Goal: Task Accomplishment & Management: Use online tool/utility

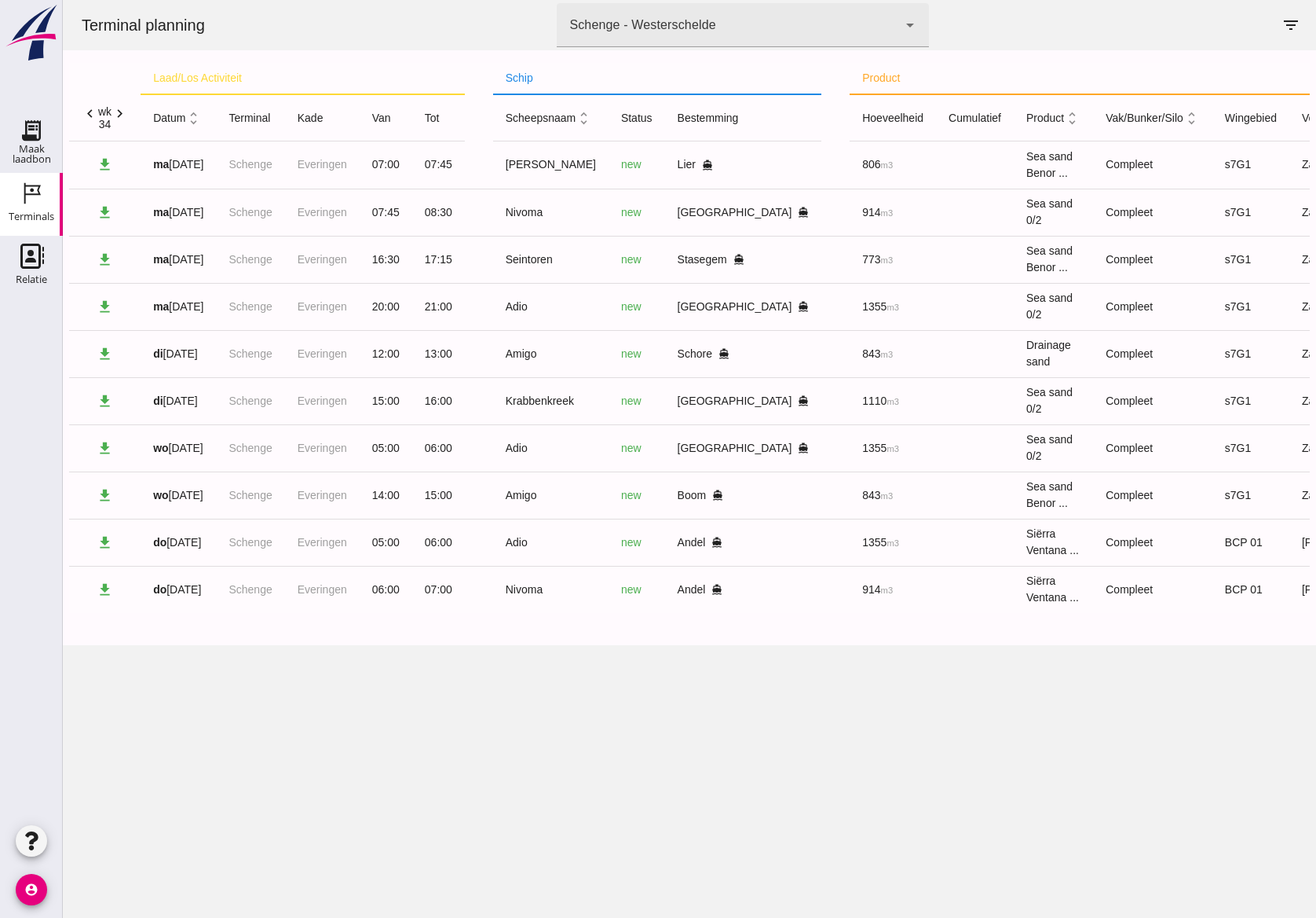
click at [498, 740] on div "Terminal planning terminal Schenge - Westerschelde 9c876888-926f-4f5f-969d-c779…" at bounding box center [690, 459] width 1254 height 918
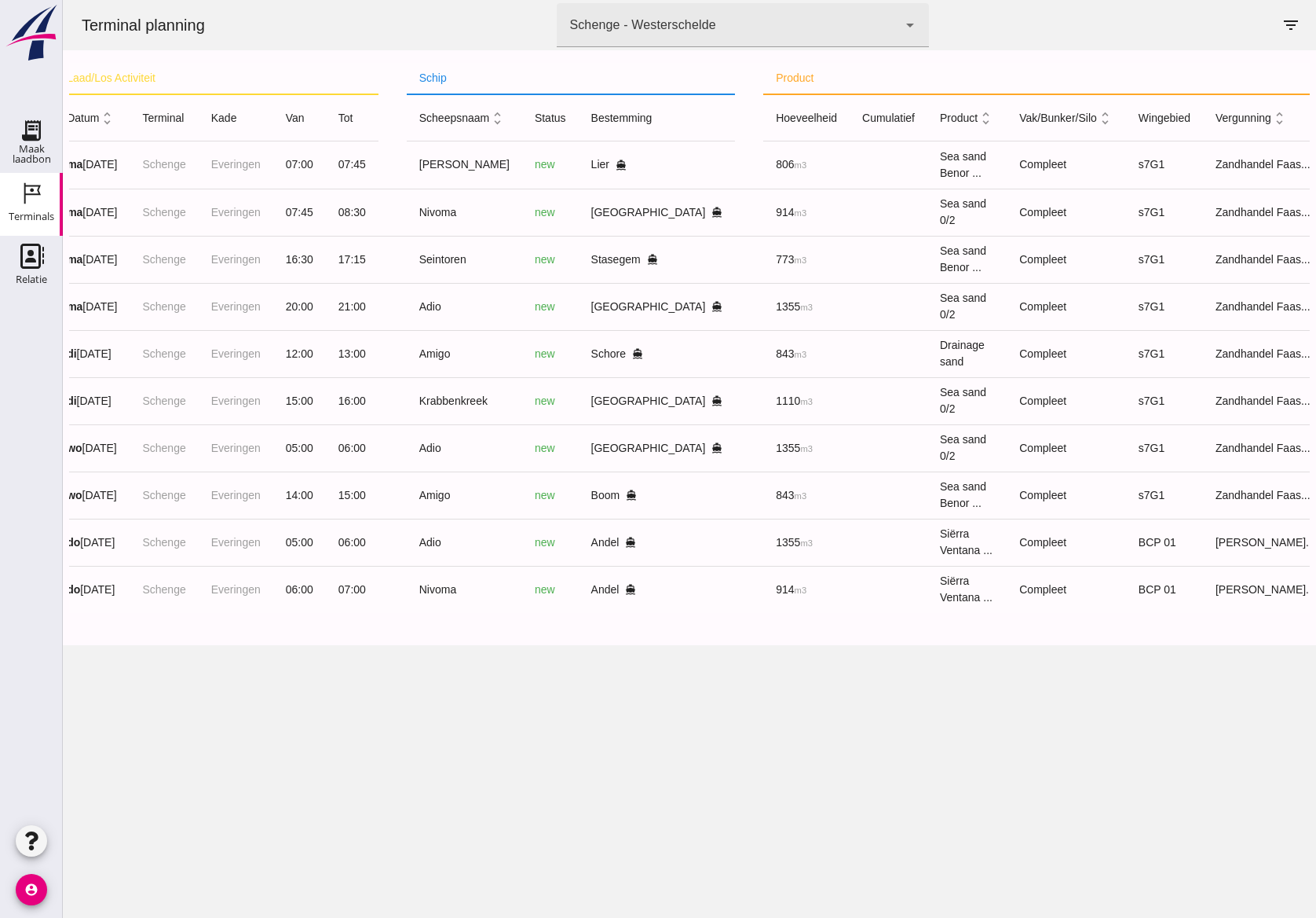
scroll to position [0, 108]
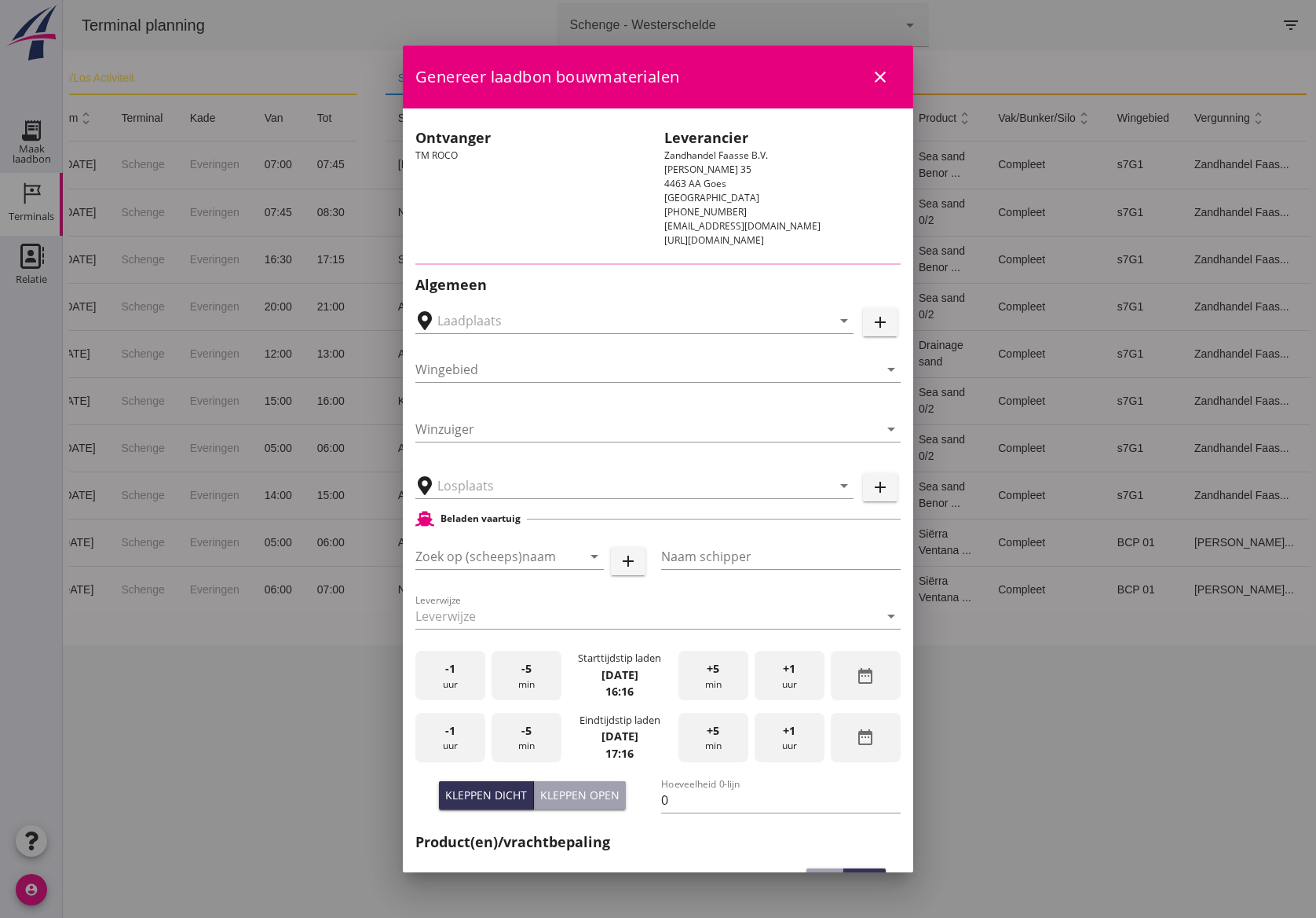
type input "[GEOGRAPHIC_DATA] - [GEOGRAPHIC_DATA], [GEOGRAPHIC_DATA]"
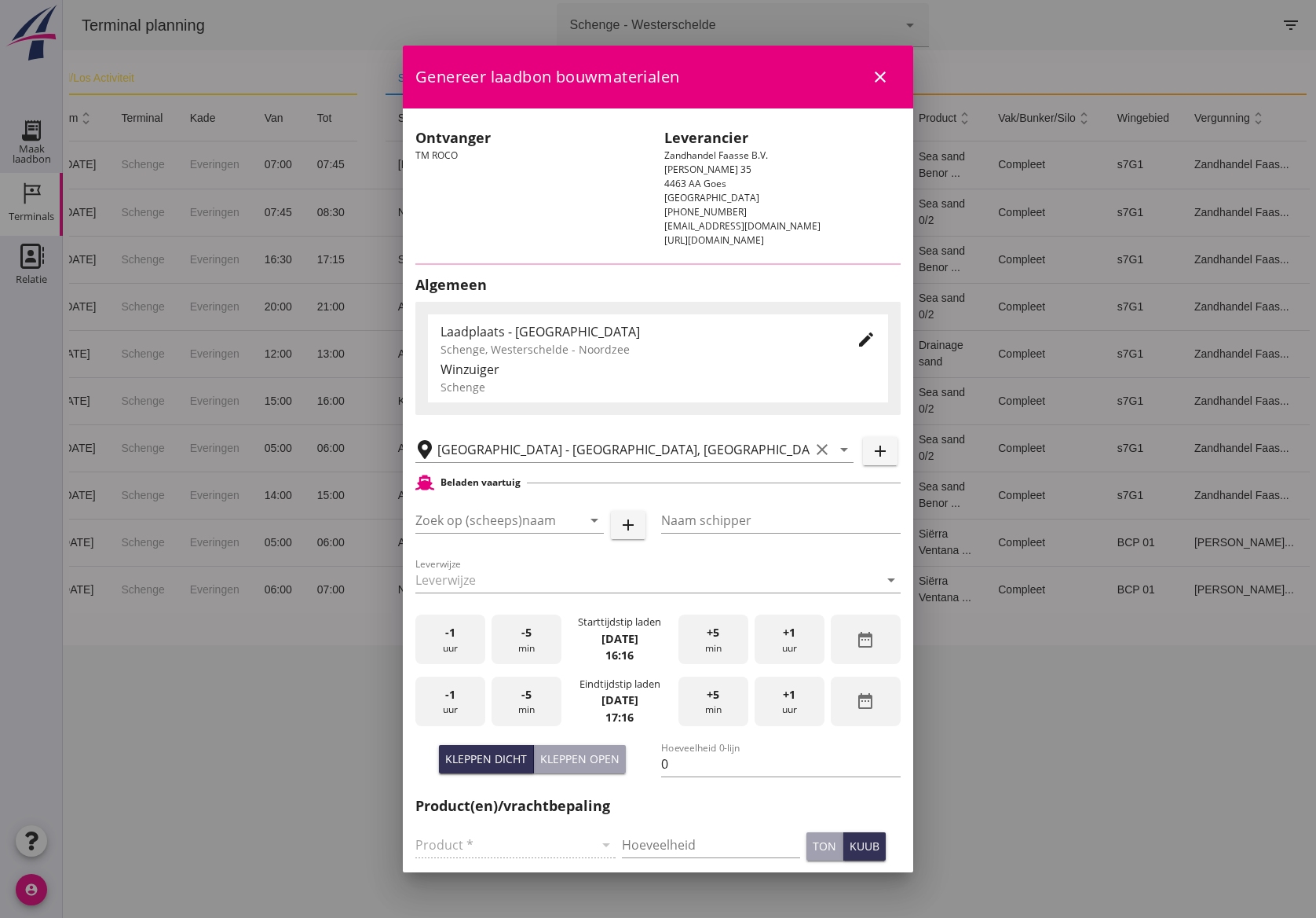
type input "Krabbenkreek"
type input "A. vd Reest"
type input "1110"
type input "Zeezand 0/2 (6120)"
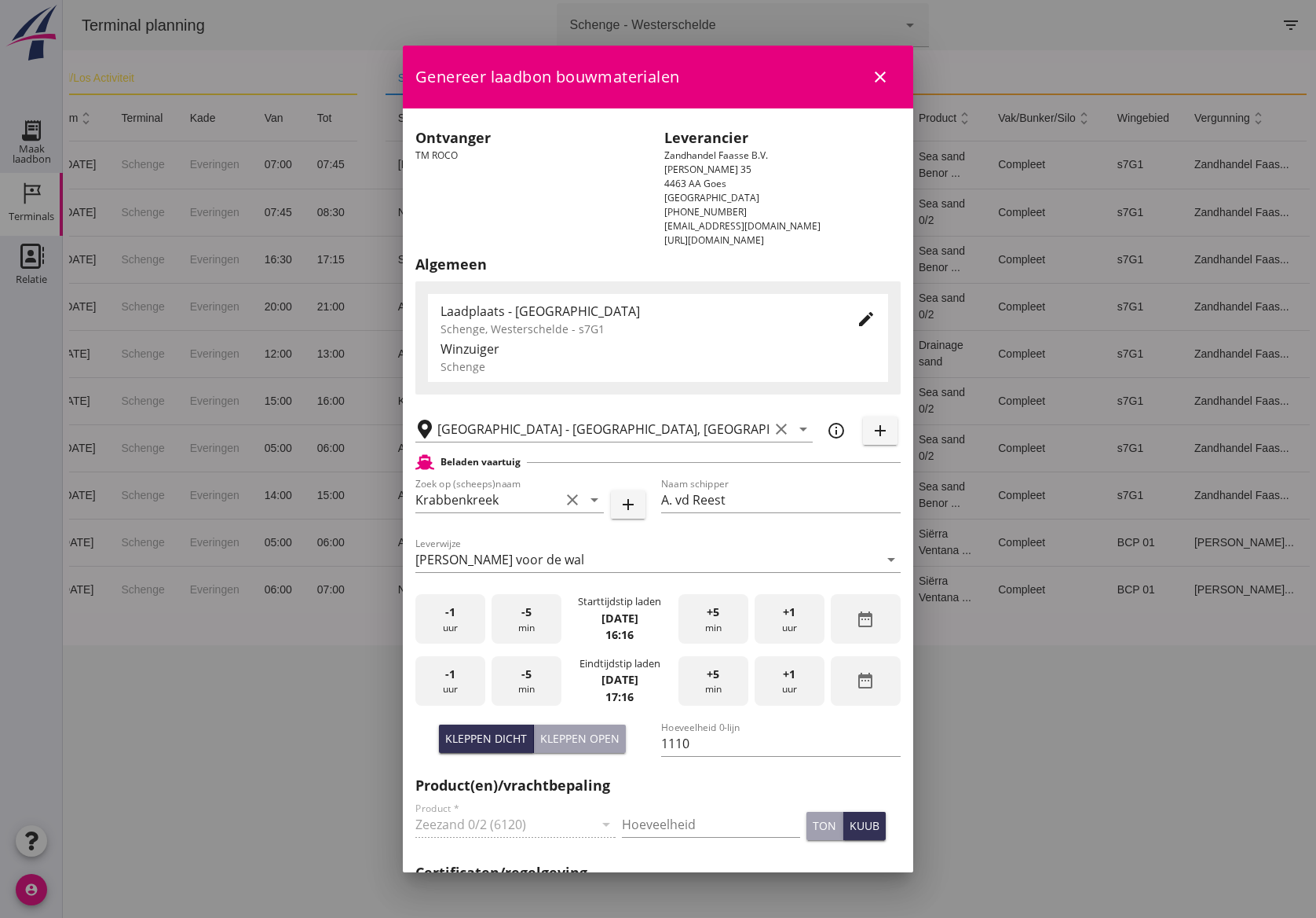
click at [857, 318] on icon "edit" at bounding box center [866, 318] width 19 height 19
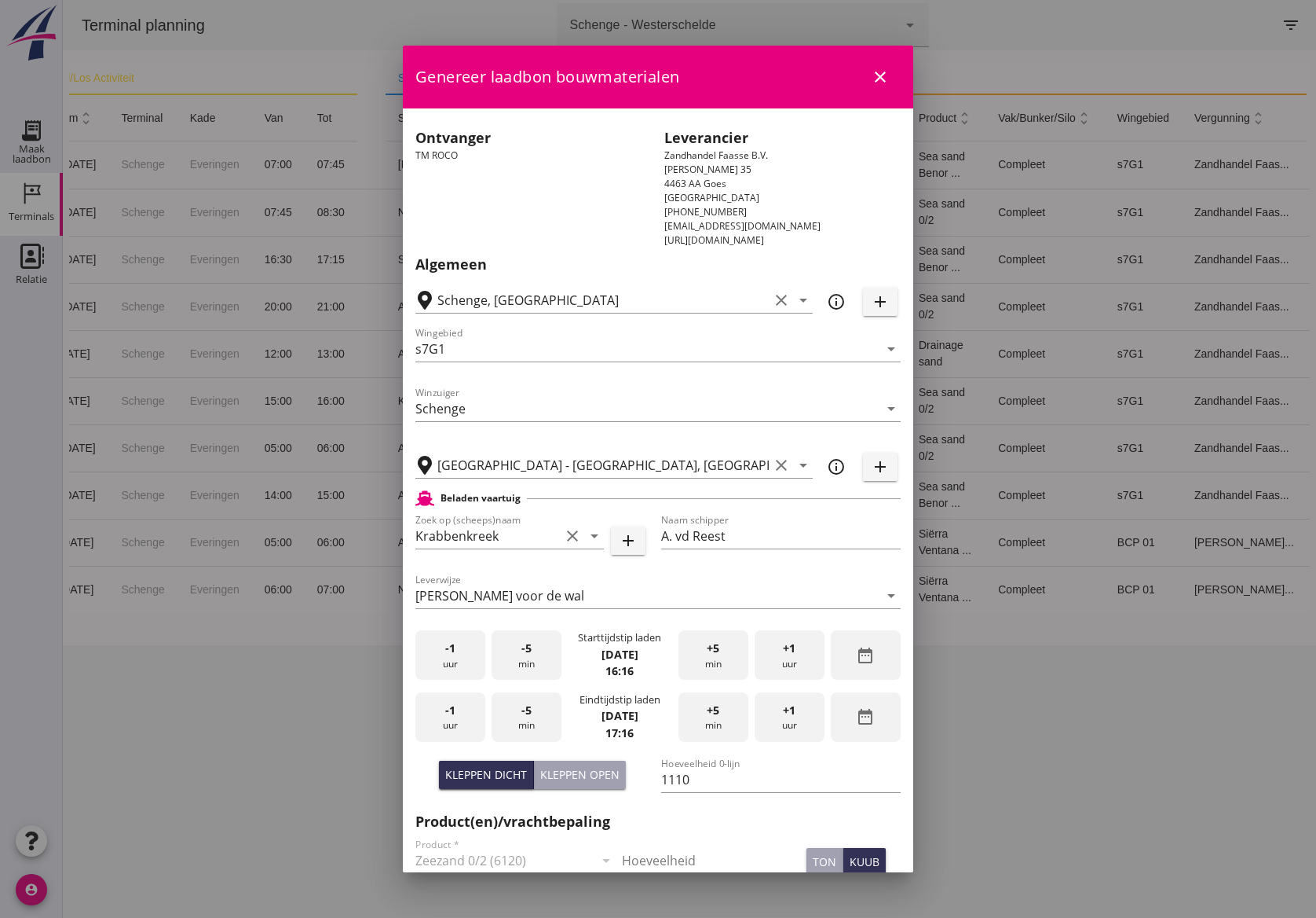
click at [610, 330] on div "Wingebied s7G1 arrow_drop_down" at bounding box center [658, 352] width 485 height 50
click at [485, 354] on input "s7G1" at bounding box center [647, 348] width 463 height 25
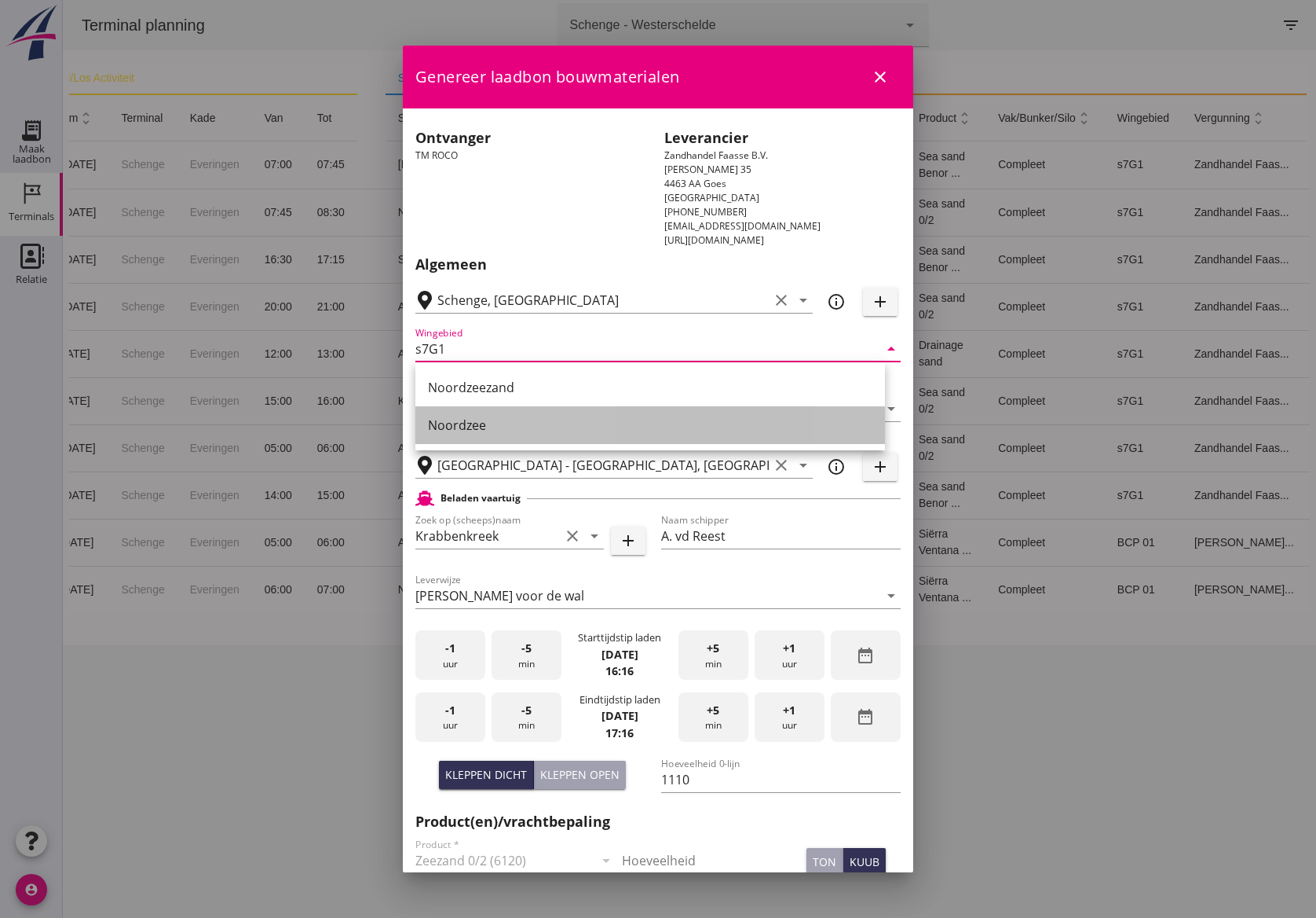
click at [485, 432] on div "Noordzee" at bounding box center [650, 425] width 445 height 19
type input "Noordzee"
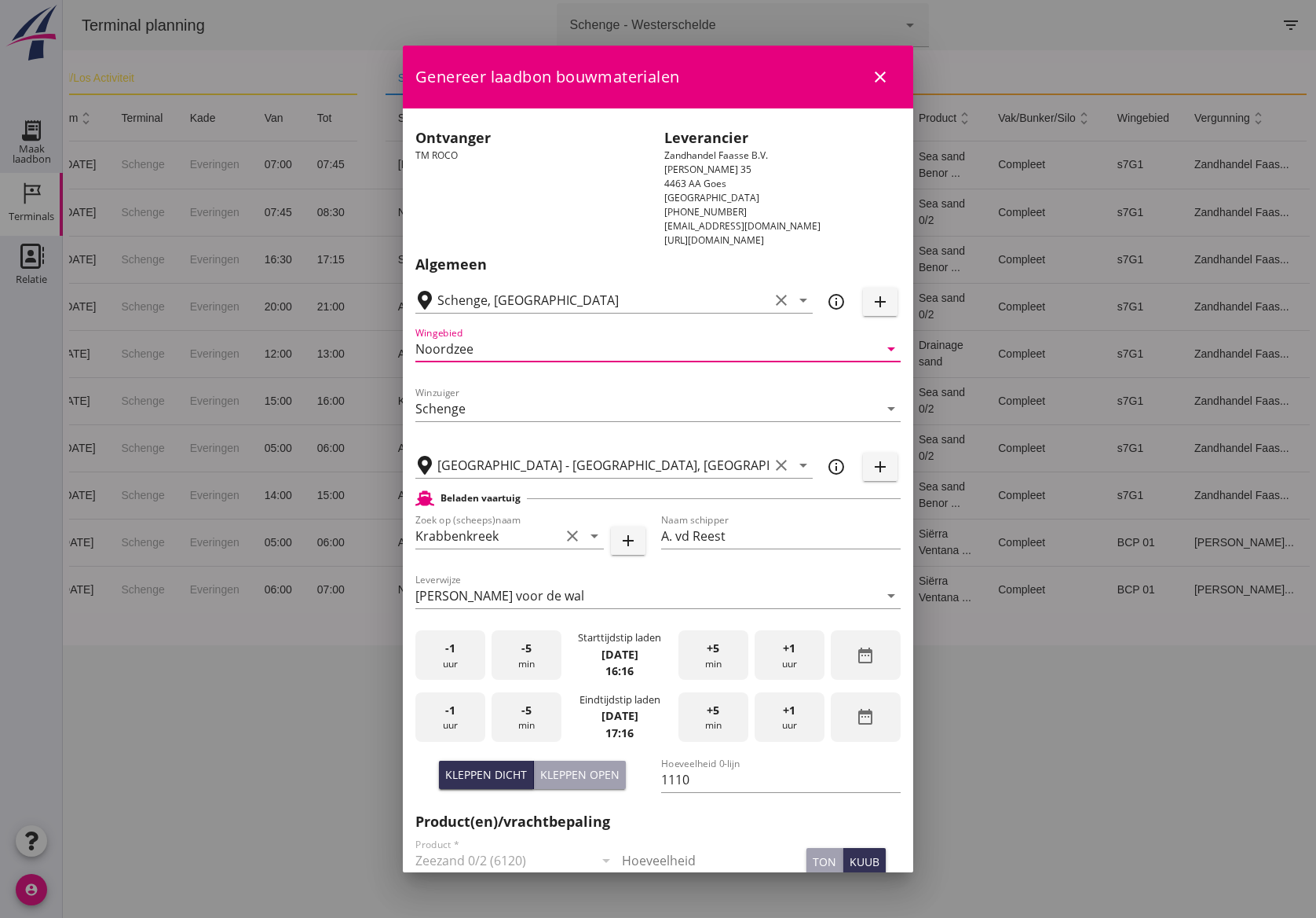
click at [459, 657] on div "-1 uur" at bounding box center [450, 654] width 70 height 49
click at [526, 653] on span "-5" at bounding box center [526, 648] width 10 height 18
click at [453, 714] on span "-1" at bounding box center [450, 710] width 10 height 18
click at [504, 712] on div "-5 min" at bounding box center [526, 717] width 70 height 49
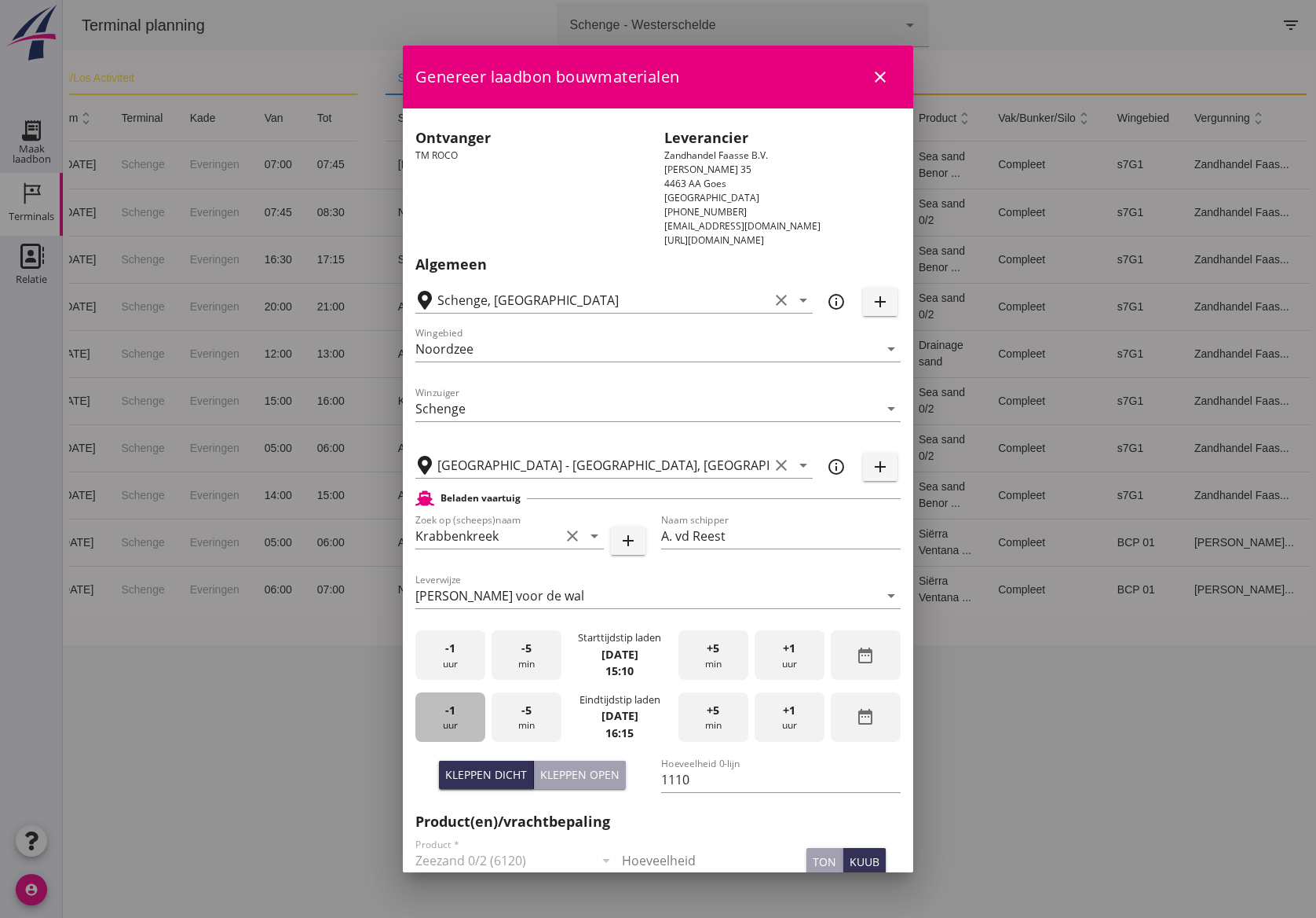
click at [447, 717] on span "-1" at bounding box center [450, 710] width 10 height 18
click at [498, 708] on div "-5 min" at bounding box center [526, 717] width 70 height 49
click at [707, 708] on span "+5" at bounding box center [714, 710] width 13 height 18
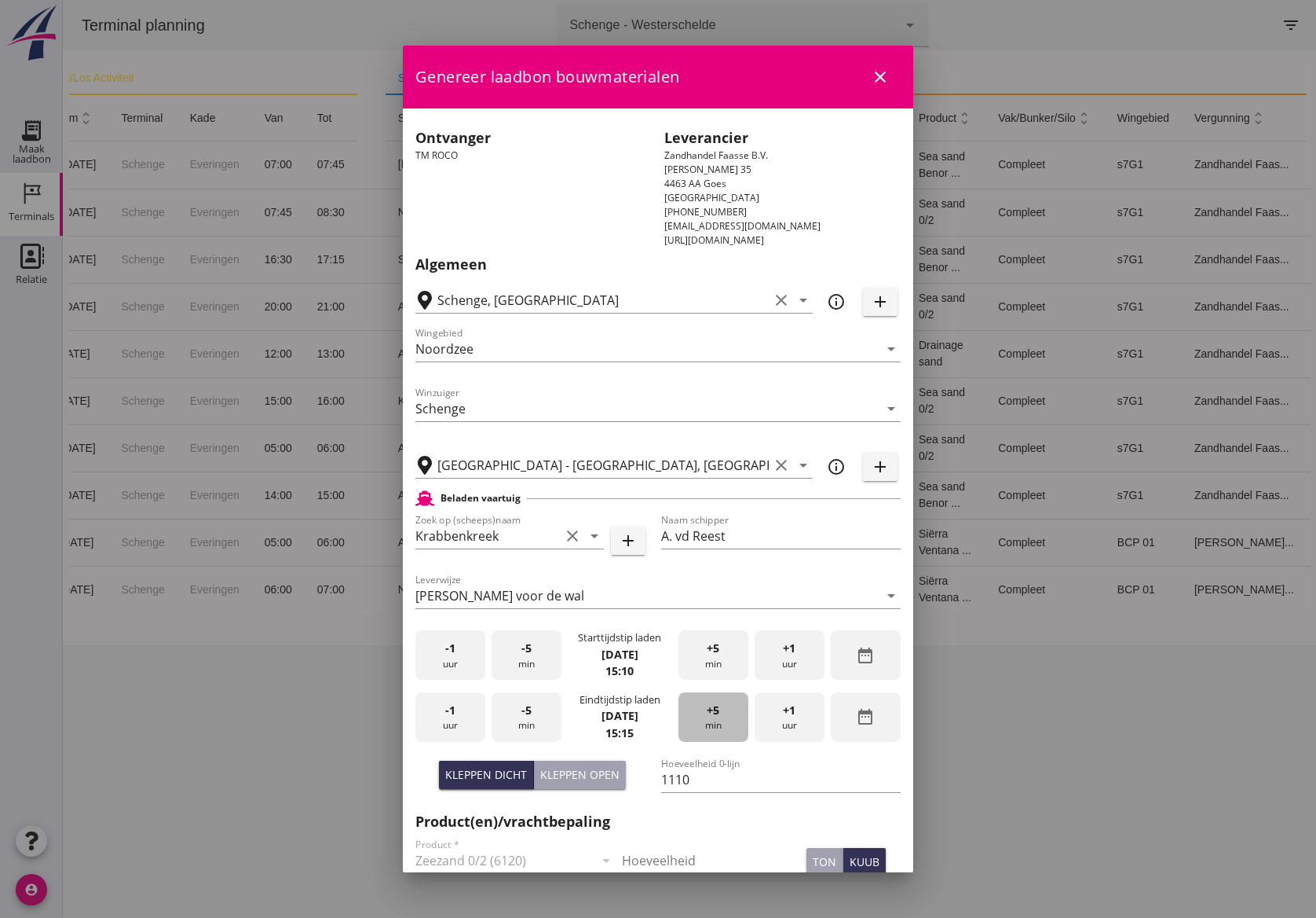
click at [707, 708] on span "+5" at bounding box center [714, 710] width 13 height 18
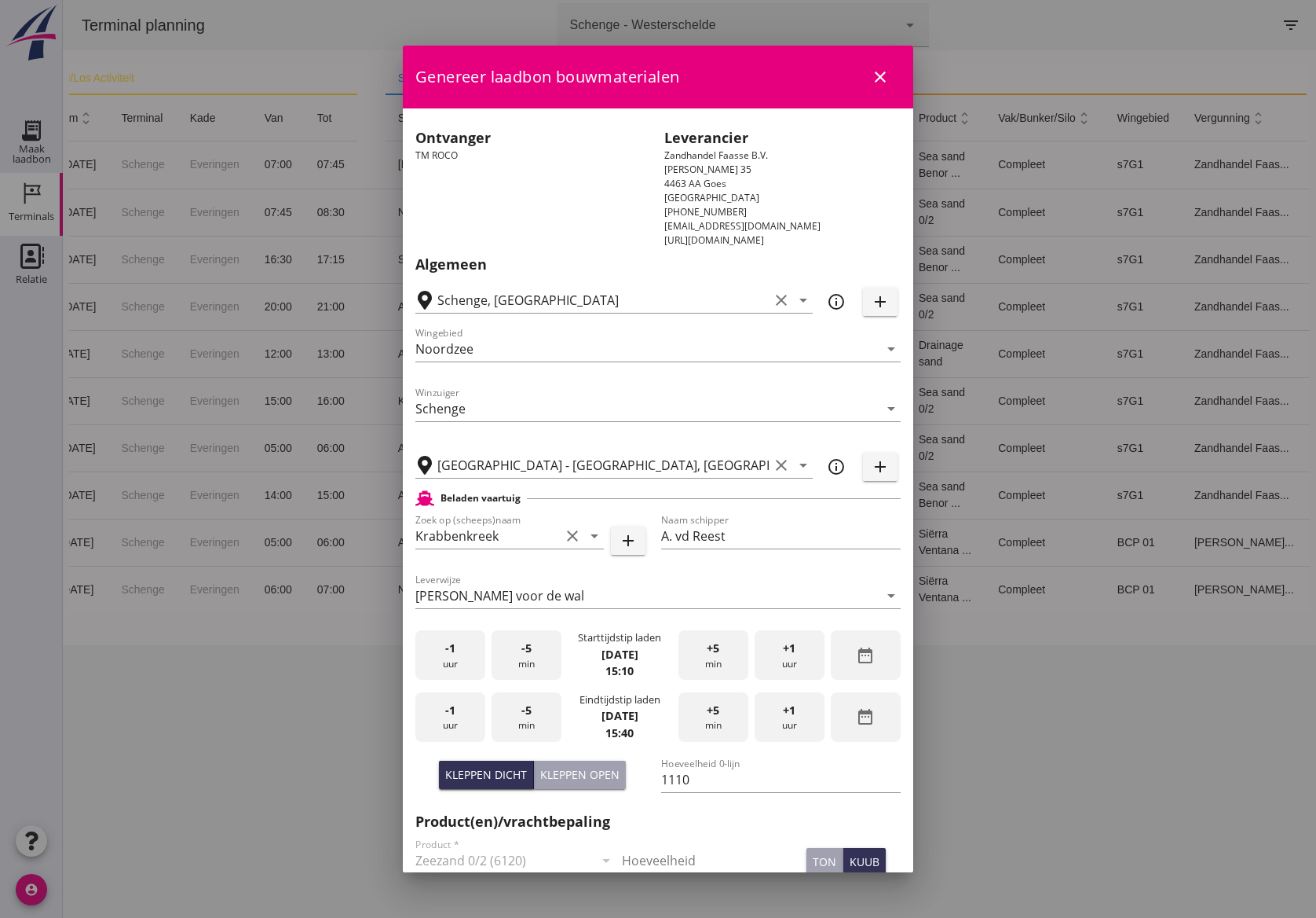
click at [707, 711] on span "+5" at bounding box center [714, 710] width 13 height 18
drag, startPoint x: 702, startPoint y: 781, endPoint x: 646, endPoint y: 769, distance: 57.3
click at [646, 769] on div "Kleppen dicht Kleppen open Hoeveelheid 0-lijn 1110" at bounding box center [658, 781] width 492 height 59
paste input "1110"
type input "1110"
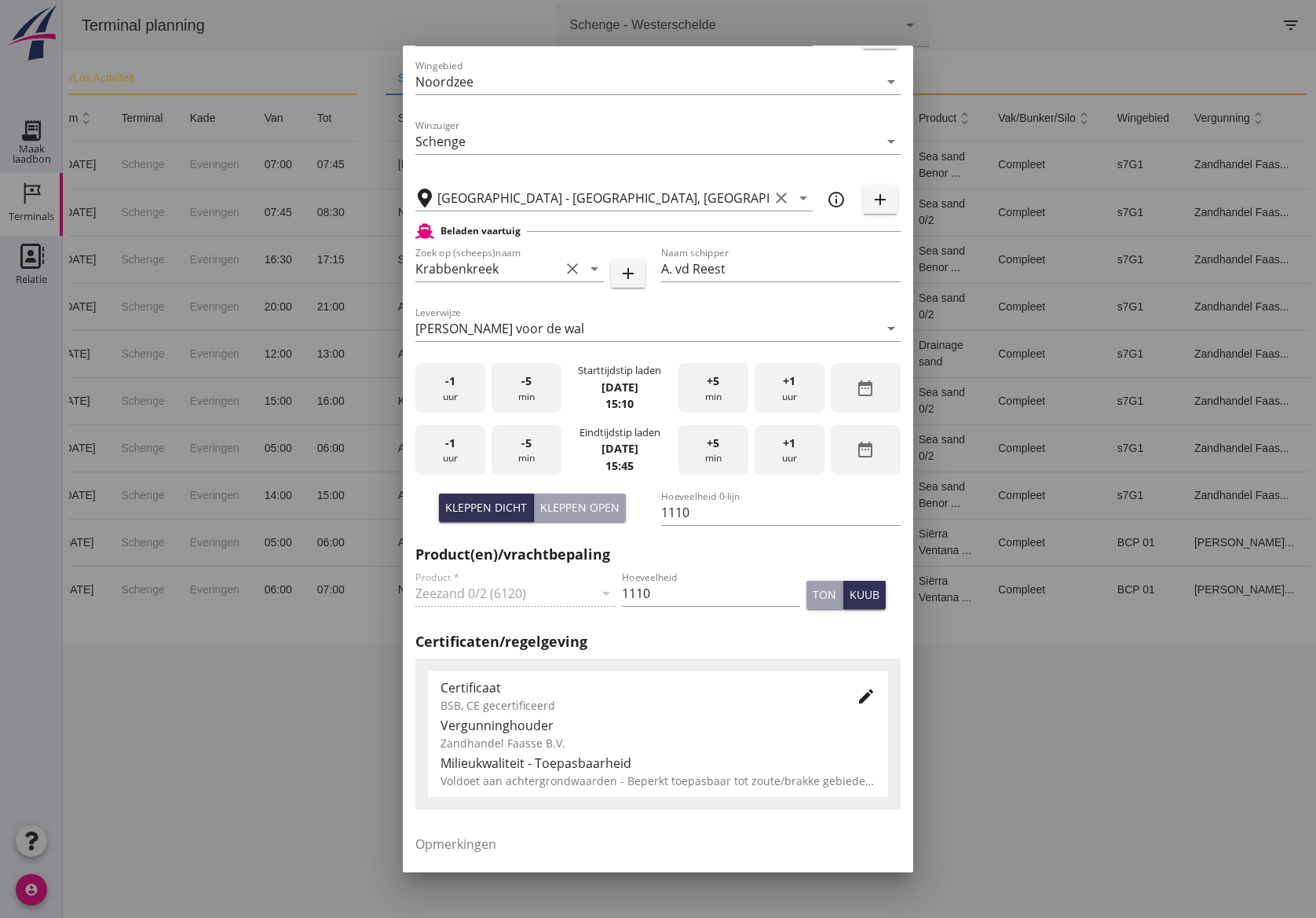
scroll to position [394, 0]
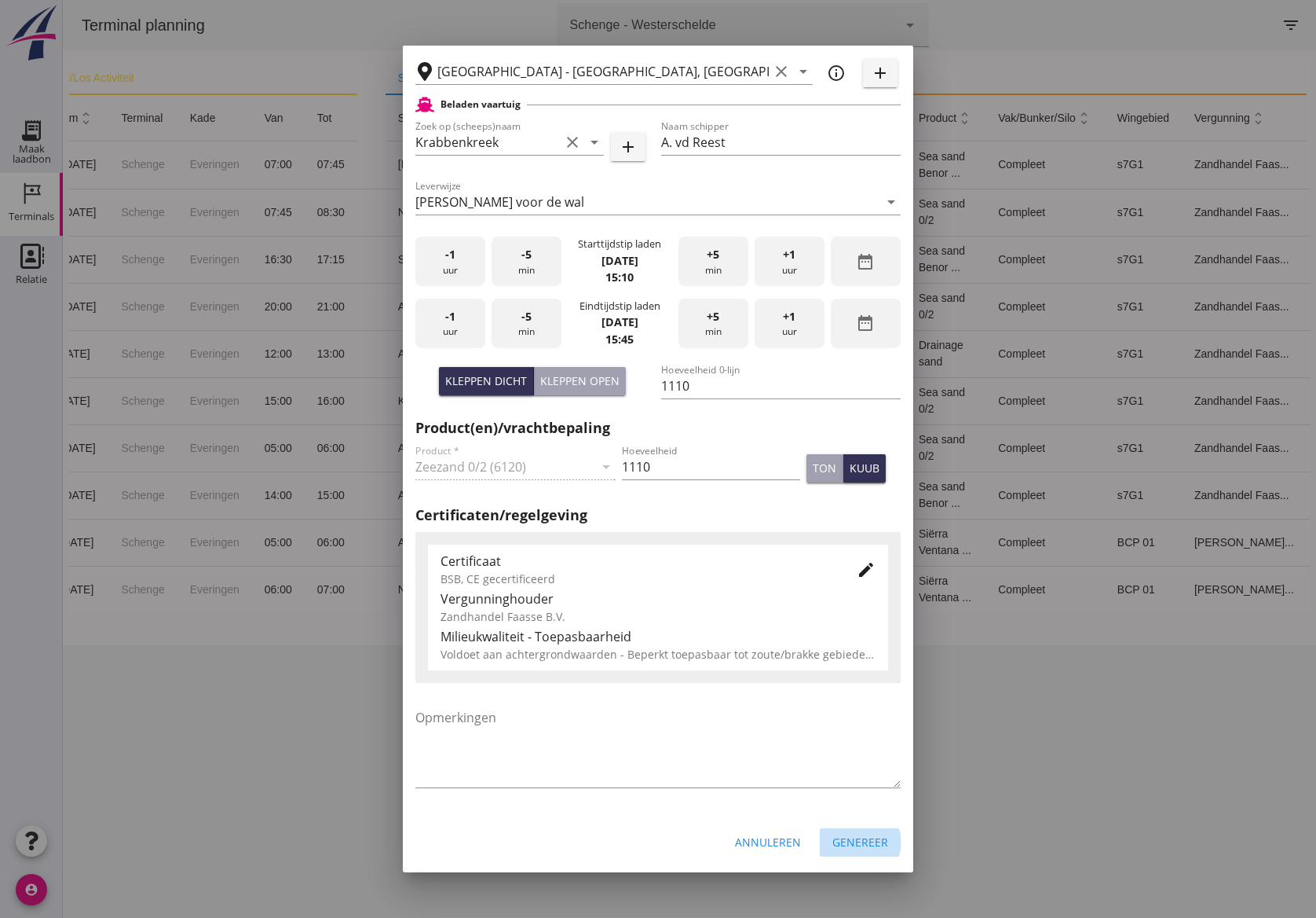
click at [859, 843] on div "Genereer" at bounding box center [860, 842] width 56 height 17
